Goal: Transaction & Acquisition: Download file/media

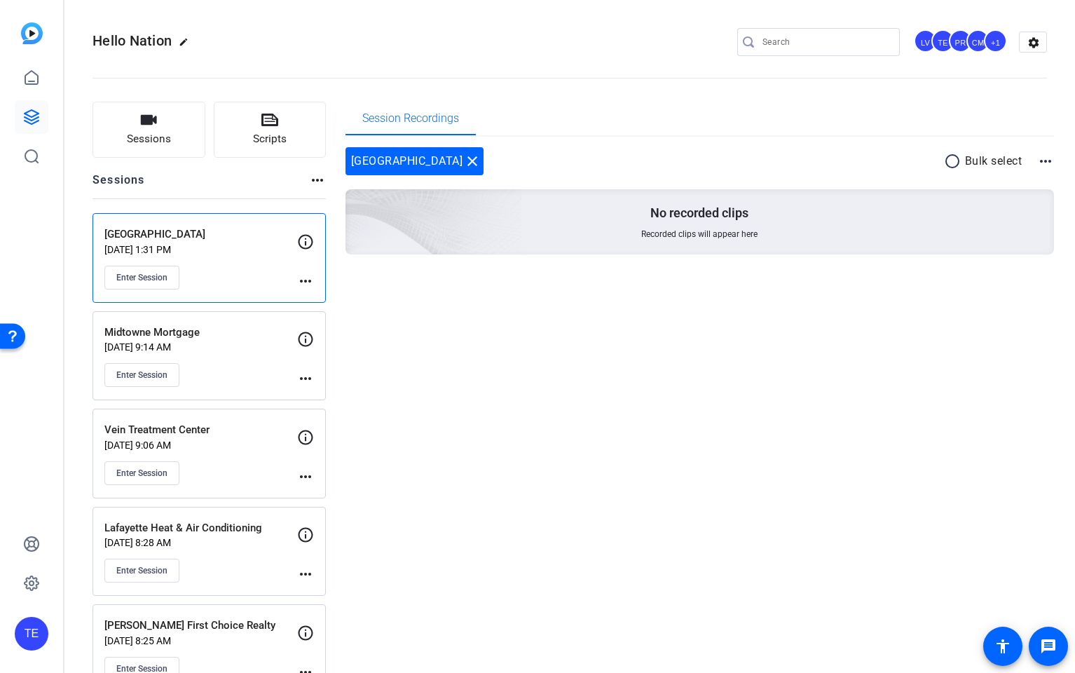
click at [217, 254] on p "[DATE] 1:31 PM" at bounding box center [200, 249] width 193 height 11
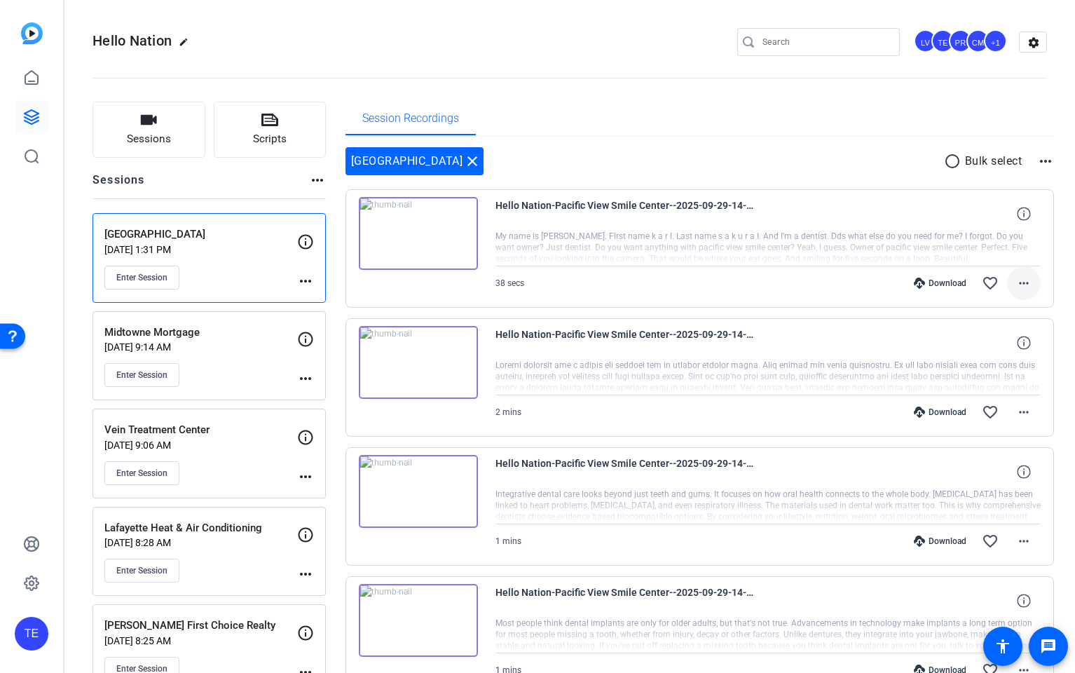
click at [1031, 281] on button "more_horiz" at bounding box center [1024, 283] width 34 height 34
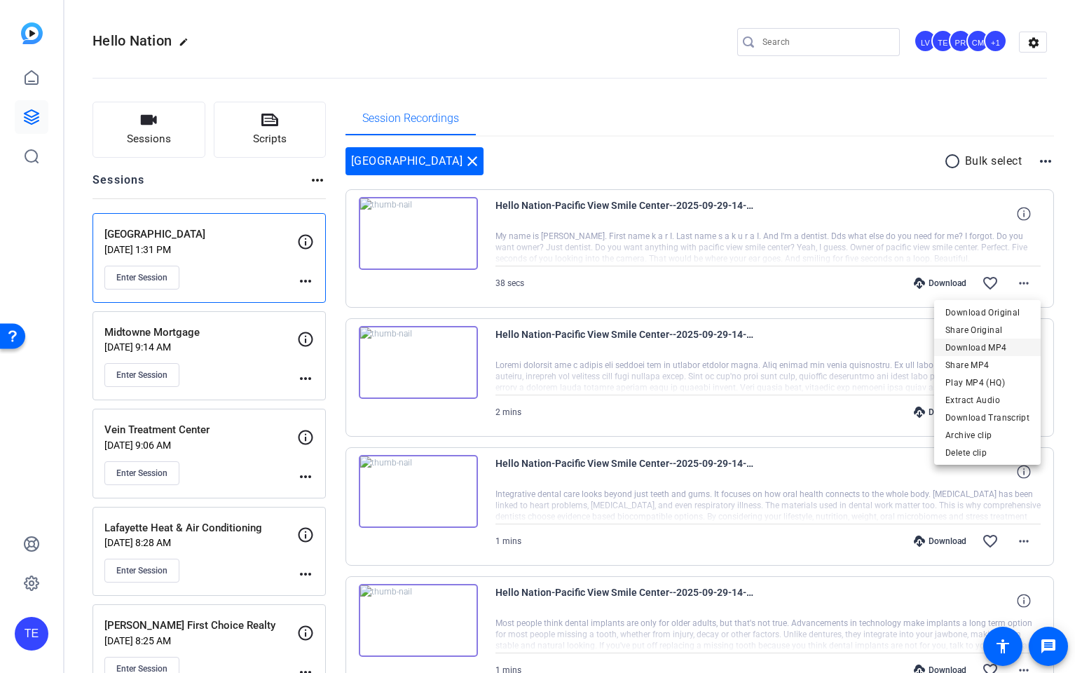
click at [974, 348] on span "Download MP4" at bounding box center [987, 347] width 84 height 17
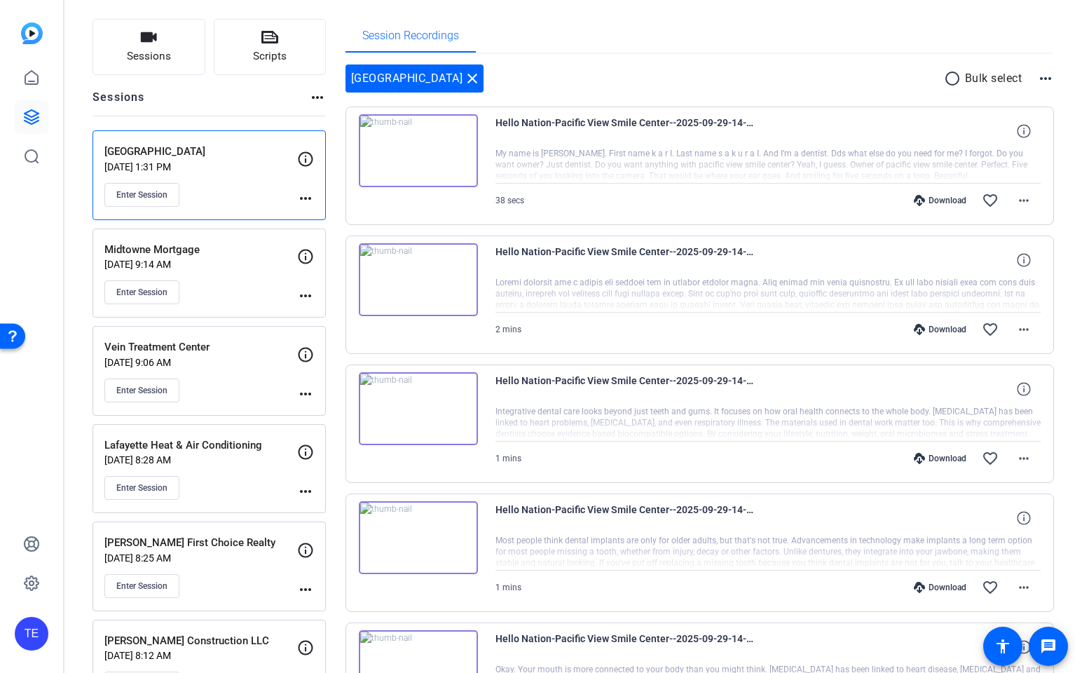
scroll to position [125, 0]
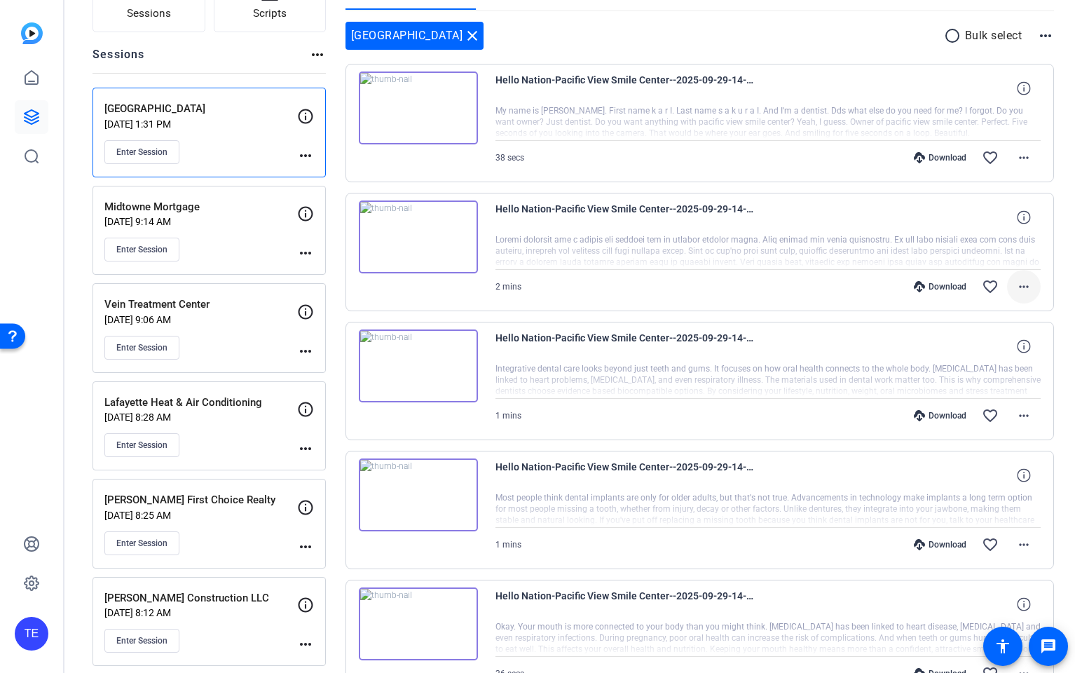
click at [1026, 285] on mat-icon "more_horiz" at bounding box center [1023, 286] width 17 height 17
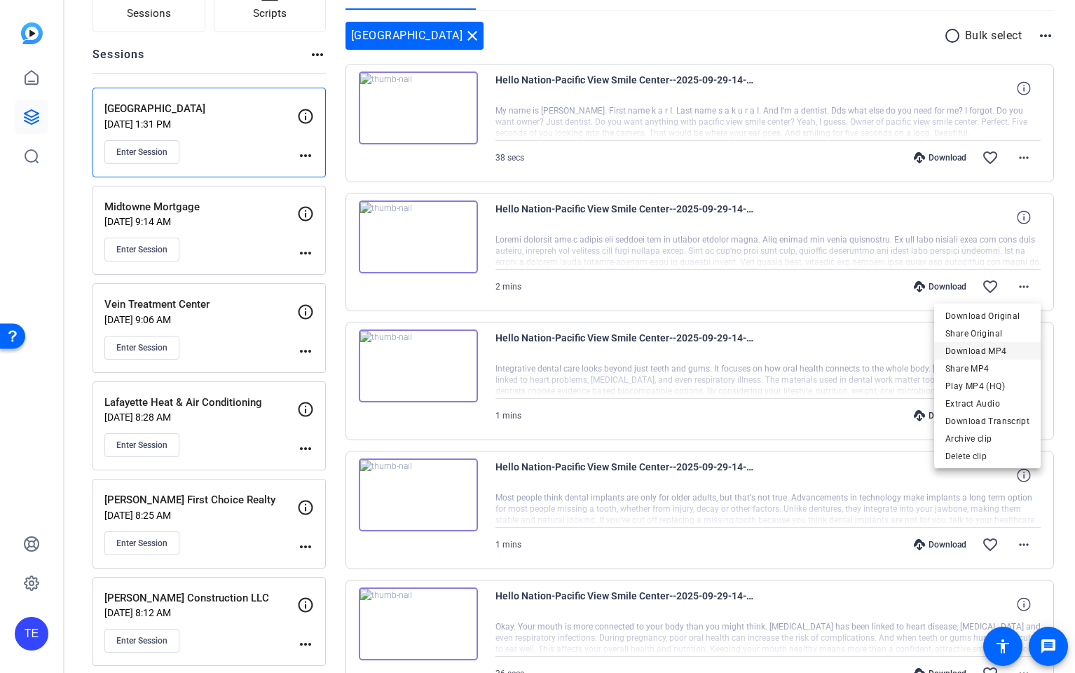
click at [990, 352] on span "Download MP4" at bounding box center [987, 351] width 84 height 17
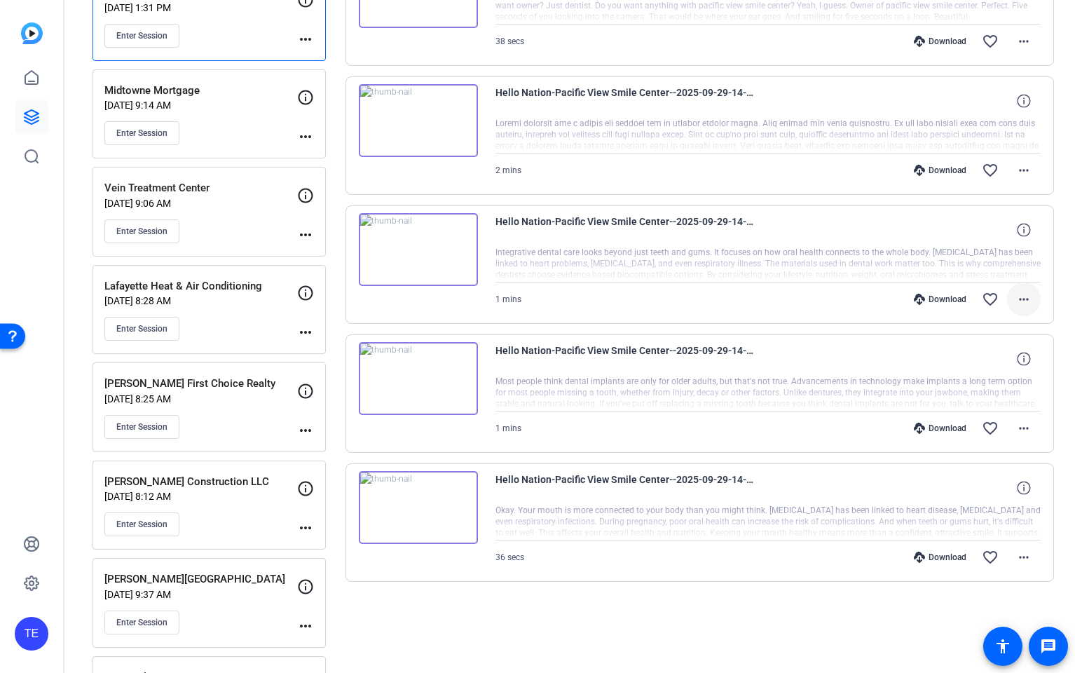
scroll to position [243, 0]
click at [1030, 291] on mat-icon "more_horiz" at bounding box center [1023, 297] width 17 height 17
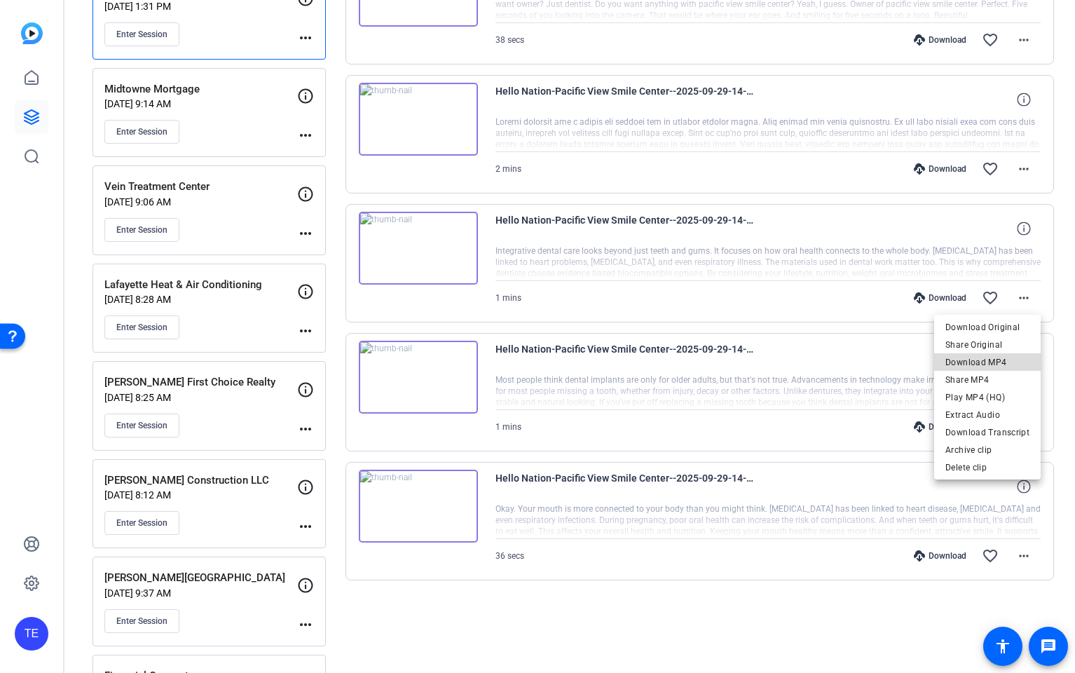
click at [1001, 361] on span "Download MP4" at bounding box center [987, 362] width 84 height 17
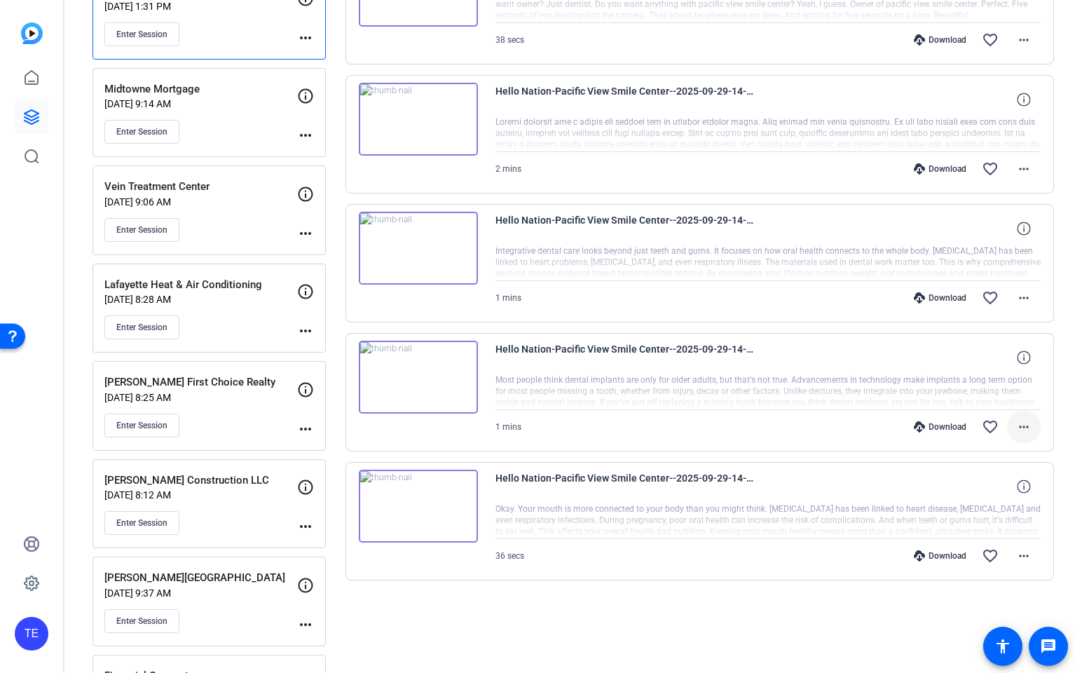
click at [1023, 428] on mat-icon "more_horiz" at bounding box center [1023, 426] width 17 height 17
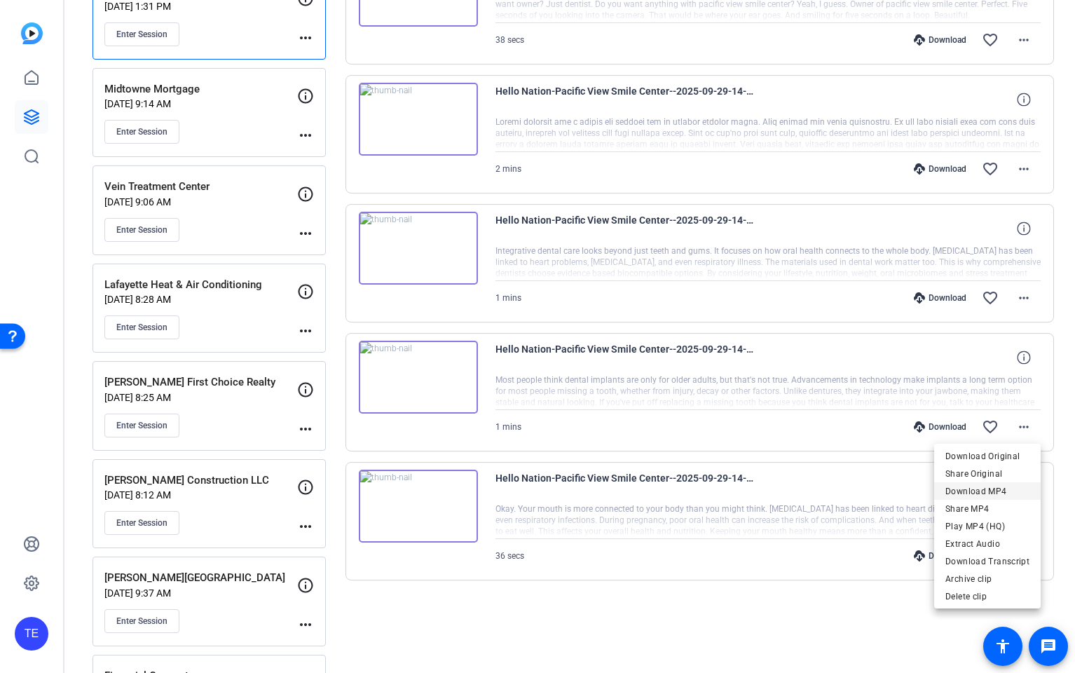
click at [1007, 490] on span "Download MP4" at bounding box center [987, 491] width 84 height 17
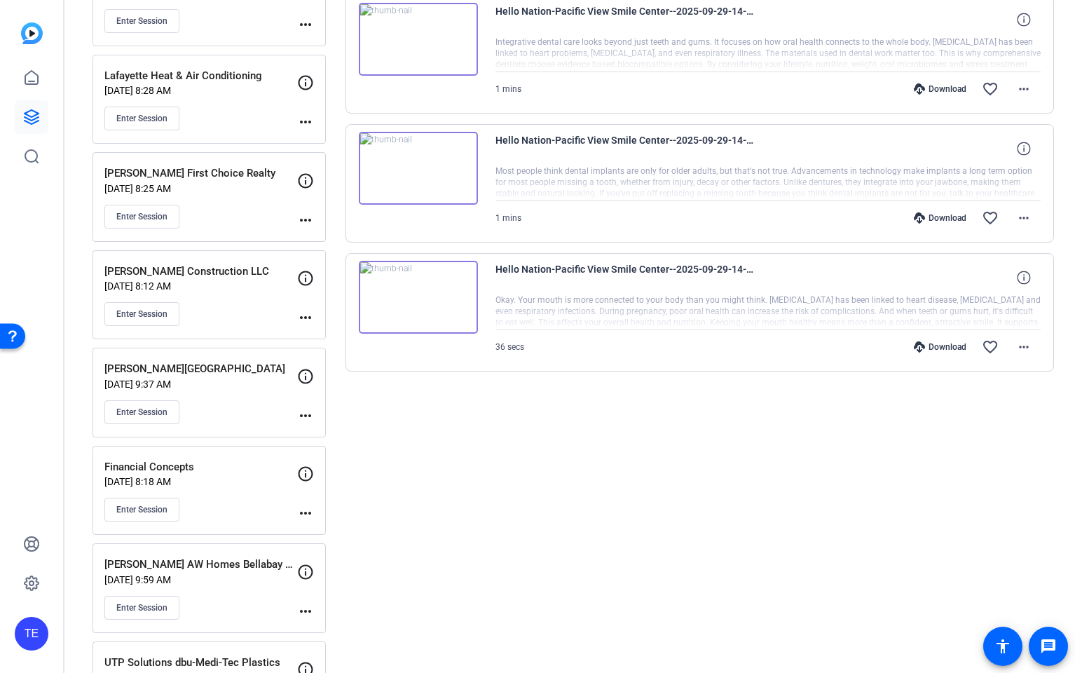
scroll to position [451, 0]
click at [1021, 355] on mat-icon "more_horiz" at bounding box center [1023, 347] width 17 height 17
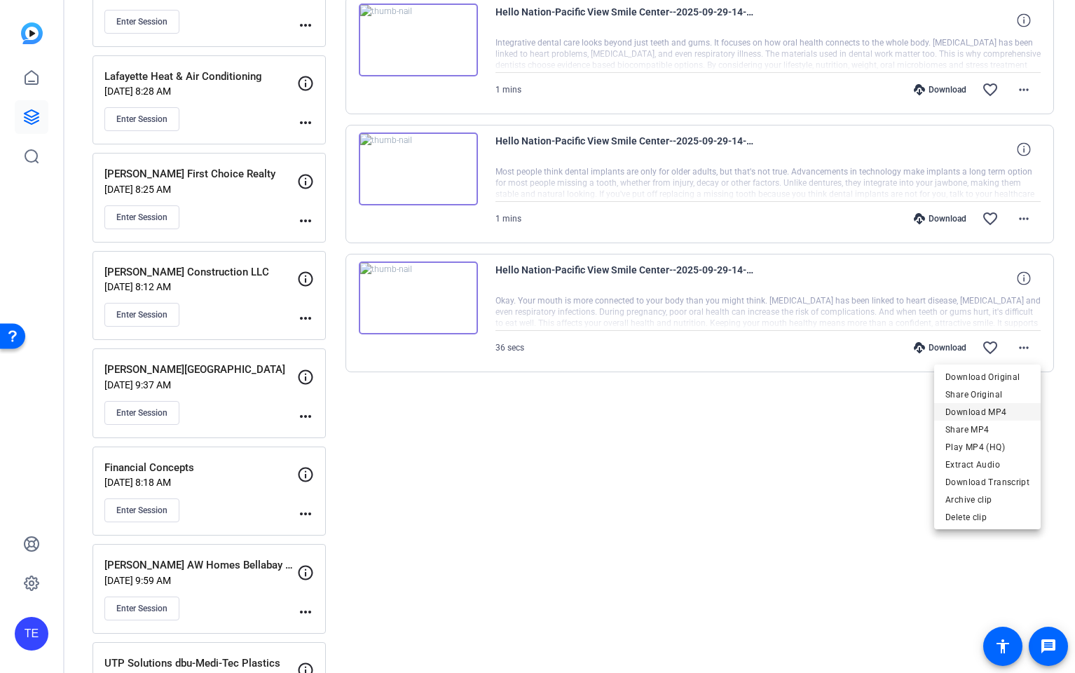
click at [996, 410] on span "Download MP4" at bounding box center [987, 412] width 84 height 17
